Goal: Task Accomplishment & Management: Use online tool/utility

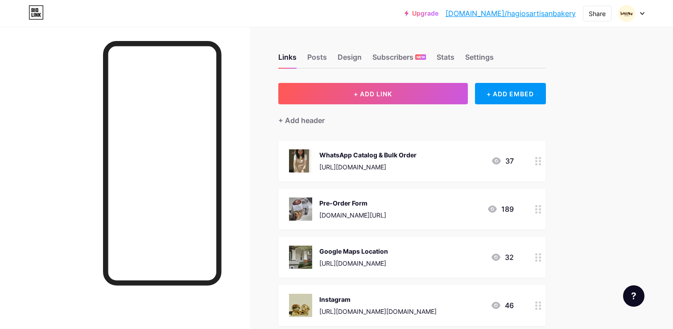
click at [435, 259] on div "Google Maps Location https://g.co/kgs/F9okymS 32" at bounding box center [401, 257] width 225 height 23
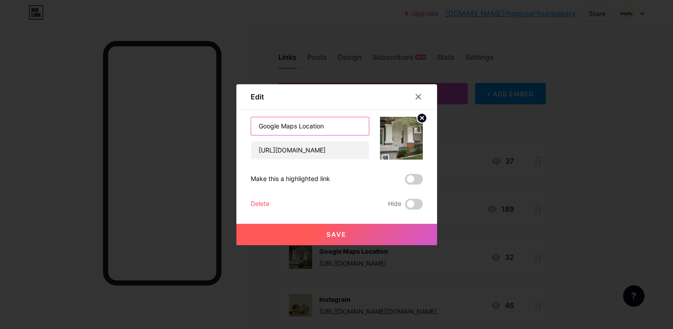
click at [293, 124] on input "Google Maps Location" at bounding box center [310, 126] width 118 height 18
click at [280, 124] on input "Google Maps Location" at bounding box center [310, 126] width 118 height 18
type input "Google Reviews & Location"
click at [327, 232] on span "Save" at bounding box center [337, 235] width 20 height 8
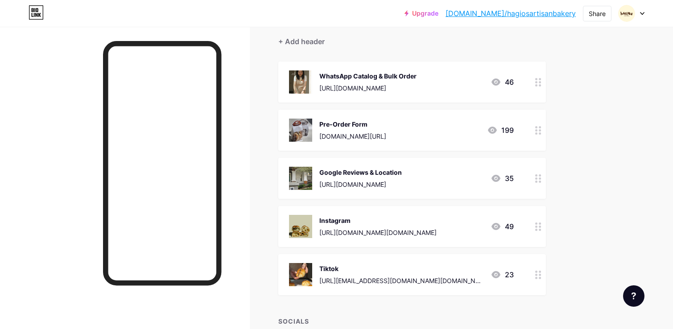
scroll to position [82, 0]
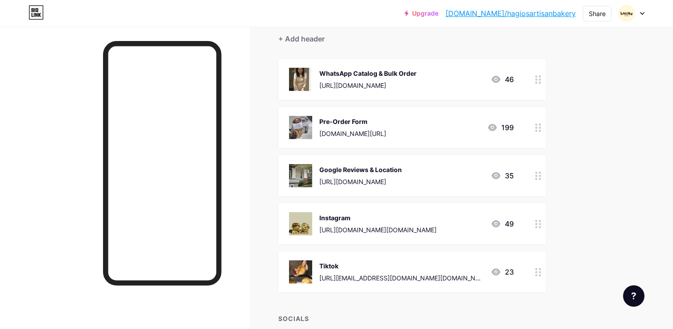
click at [442, 86] on div "WhatsApp Catalog & Bulk Order https://wa.me/6281390200088 46" at bounding box center [401, 79] width 225 height 23
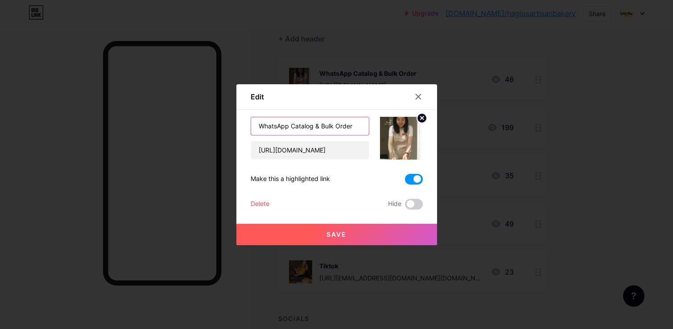
click at [334, 127] on input "WhatsApp Catalog & Bulk Order" at bounding box center [310, 126] width 118 height 18
type input "WhatsApp Catalog & Order"
click at [327, 231] on span "Save" at bounding box center [337, 235] width 20 height 8
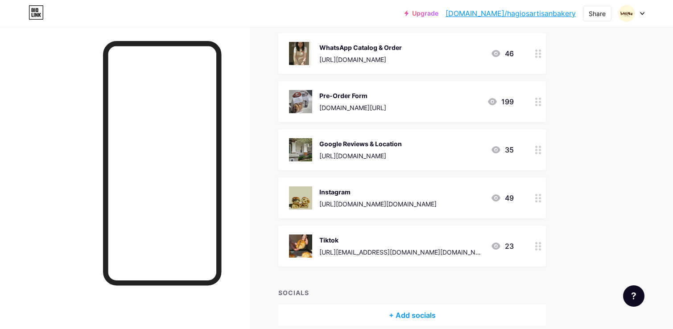
scroll to position [149, 0]
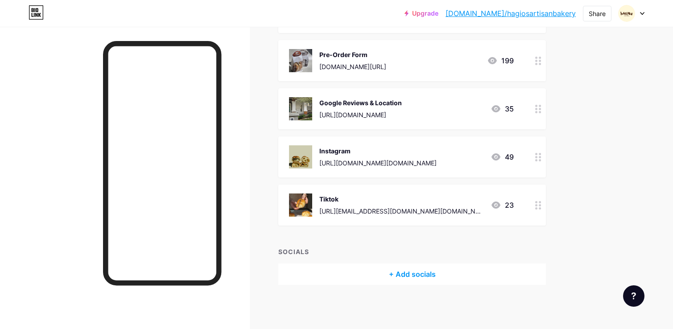
click at [339, 271] on div "+ Add socials" at bounding box center [412, 274] width 268 height 21
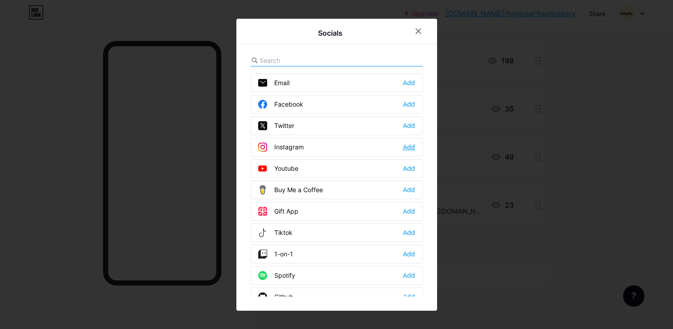
click at [407, 149] on div "Add" at bounding box center [409, 147] width 12 height 9
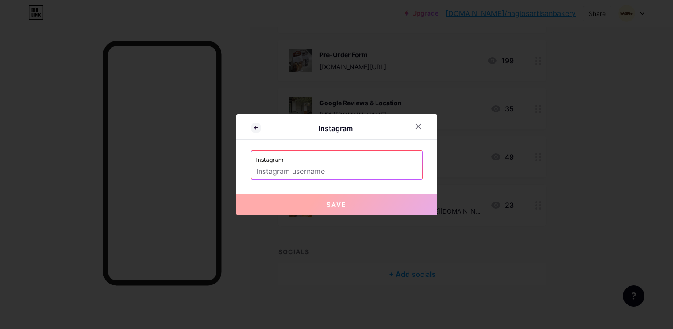
click at [325, 172] on input "text" at bounding box center [337, 171] width 161 height 15
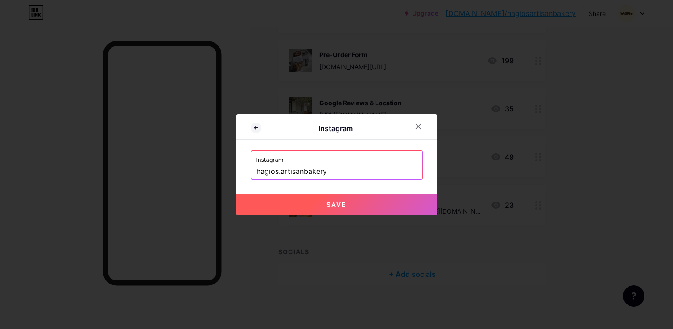
click at [334, 213] on button "Save" at bounding box center [336, 204] width 201 height 21
type input "https://instagram.com/hagios.artisanbakery"
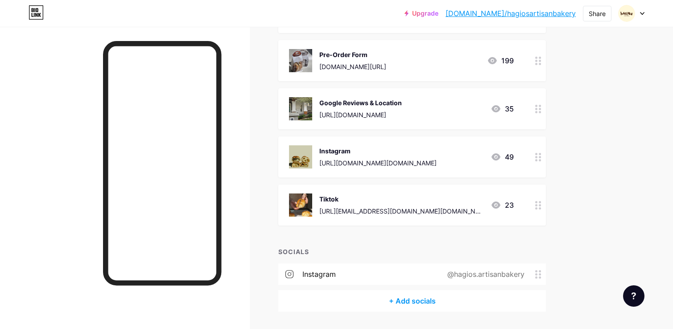
scroll to position [175, 0]
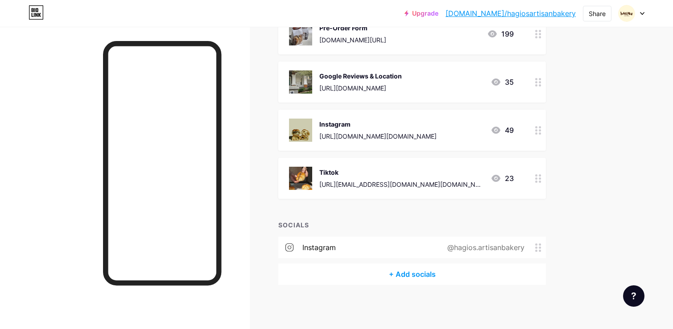
click at [404, 272] on div "+ Add socials" at bounding box center [412, 274] width 268 height 21
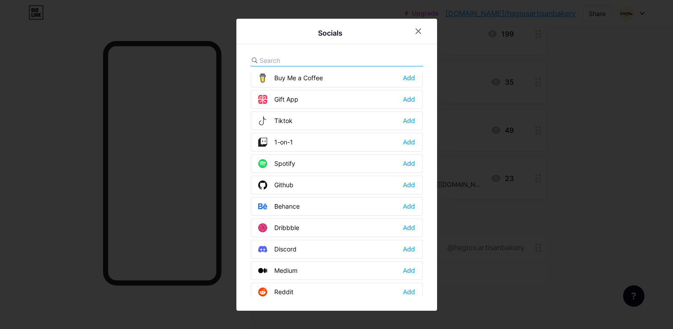
scroll to position [132, 0]
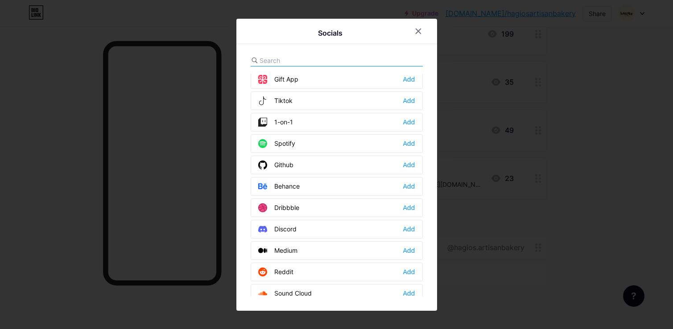
click at [291, 105] on div "Tiktok" at bounding box center [275, 100] width 34 height 9
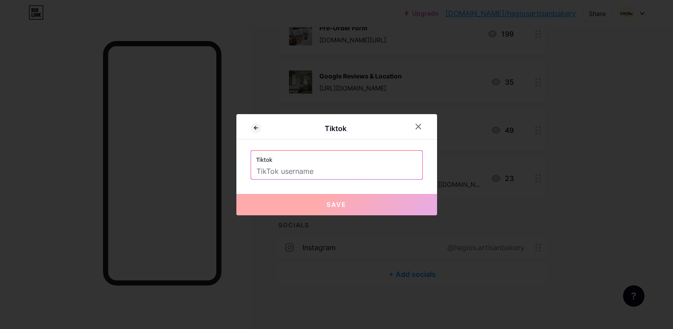
click at [297, 164] on input "text" at bounding box center [337, 171] width 161 height 15
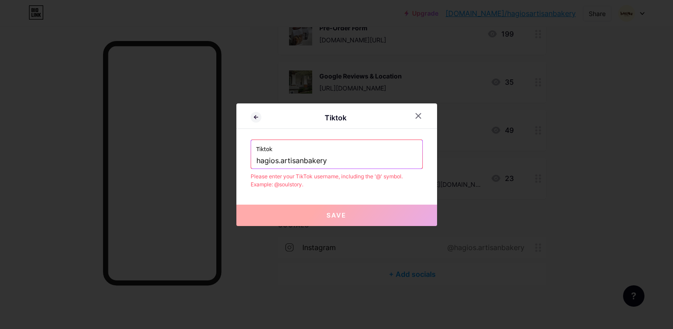
click at [336, 212] on span "Save" at bounding box center [337, 215] width 20 height 8
click at [336, 220] on button "Save" at bounding box center [336, 215] width 201 height 21
click at [257, 164] on input "hagios.artisanbakery" at bounding box center [337, 160] width 161 height 15
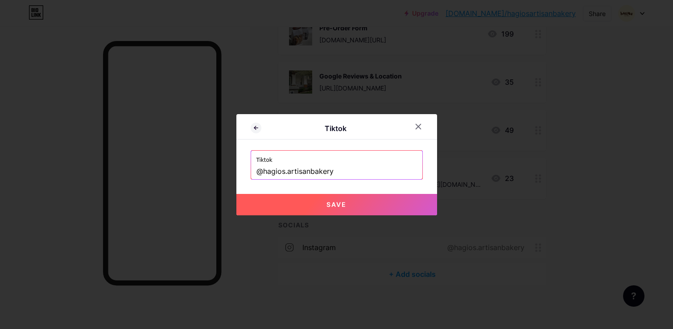
click at [276, 207] on button "Save" at bounding box center [336, 204] width 201 height 21
type input "https://tiktok.com/@hagios.artisanbakery"
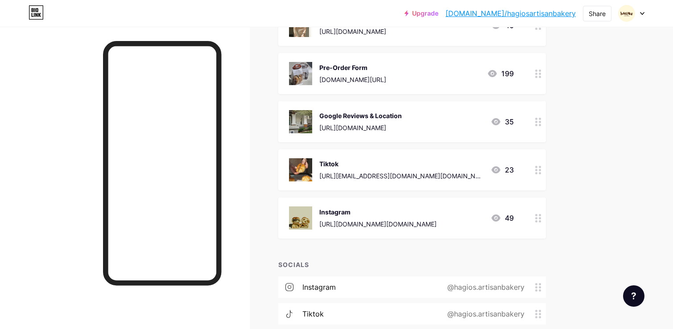
scroll to position [202, 0]
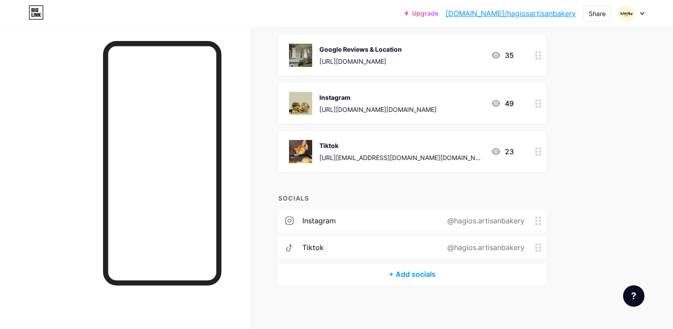
drag, startPoint x: 534, startPoint y: 152, endPoint x: 546, endPoint y: 15, distance: 137.5
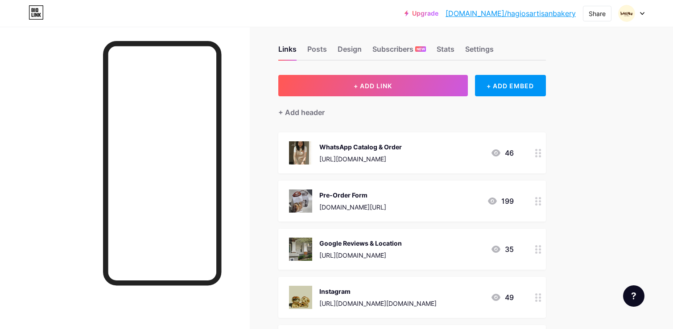
scroll to position [0, 0]
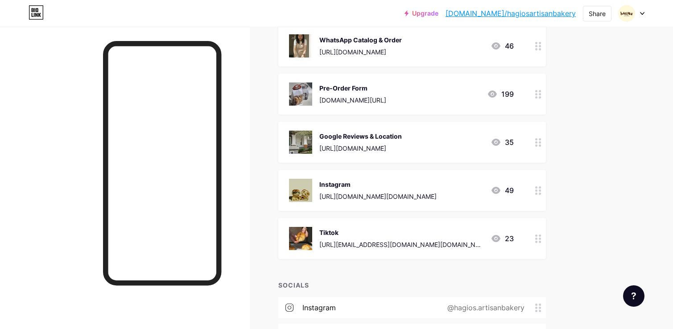
scroll to position [202, 0]
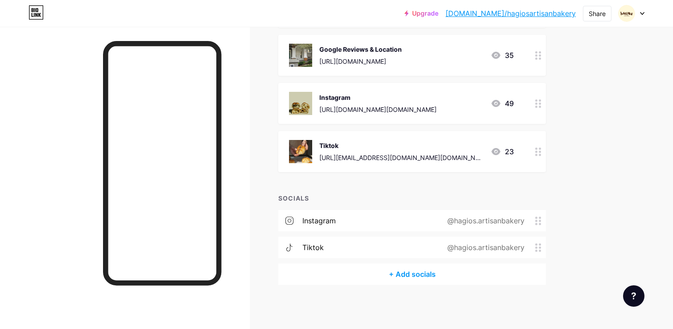
click at [402, 279] on div "+ Add socials" at bounding box center [412, 274] width 268 height 21
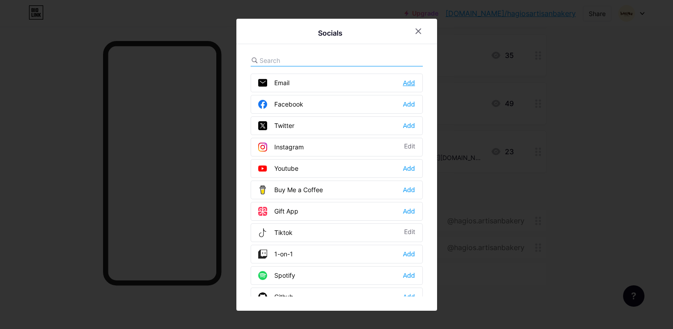
click at [410, 83] on div "Add" at bounding box center [409, 83] width 12 height 9
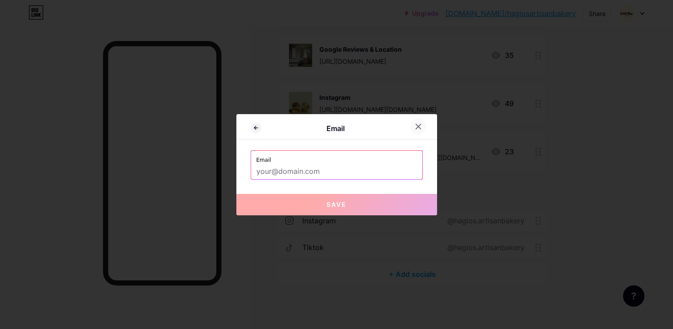
click at [416, 129] on icon at bounding box center [418, 126] width 7 height 7
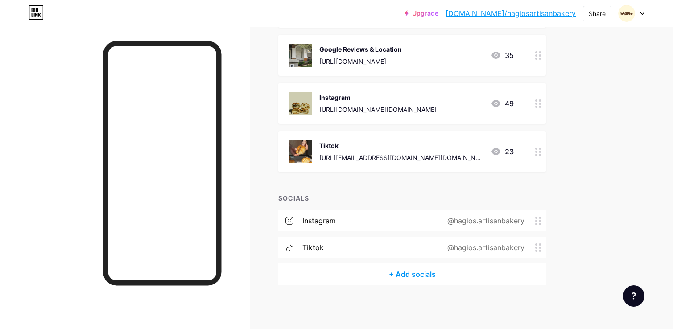
click at [410, 281] on div "+ Add socials" at bounding box center [412, 274] width 268 height 21
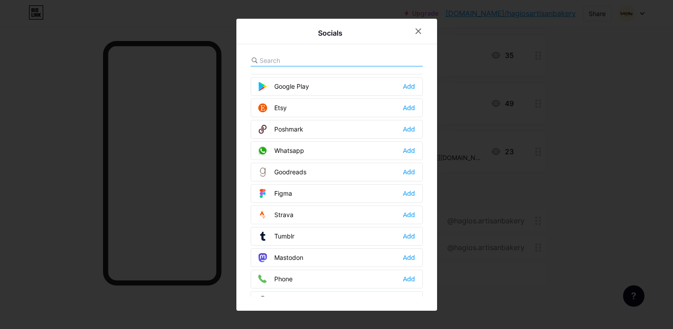
scroll to position [704, 0]
click at [419, 30] on icon at bounding box center [418, 31] width 5 height 5
